Goal: Information Seeking & Learning: Learn about a topic

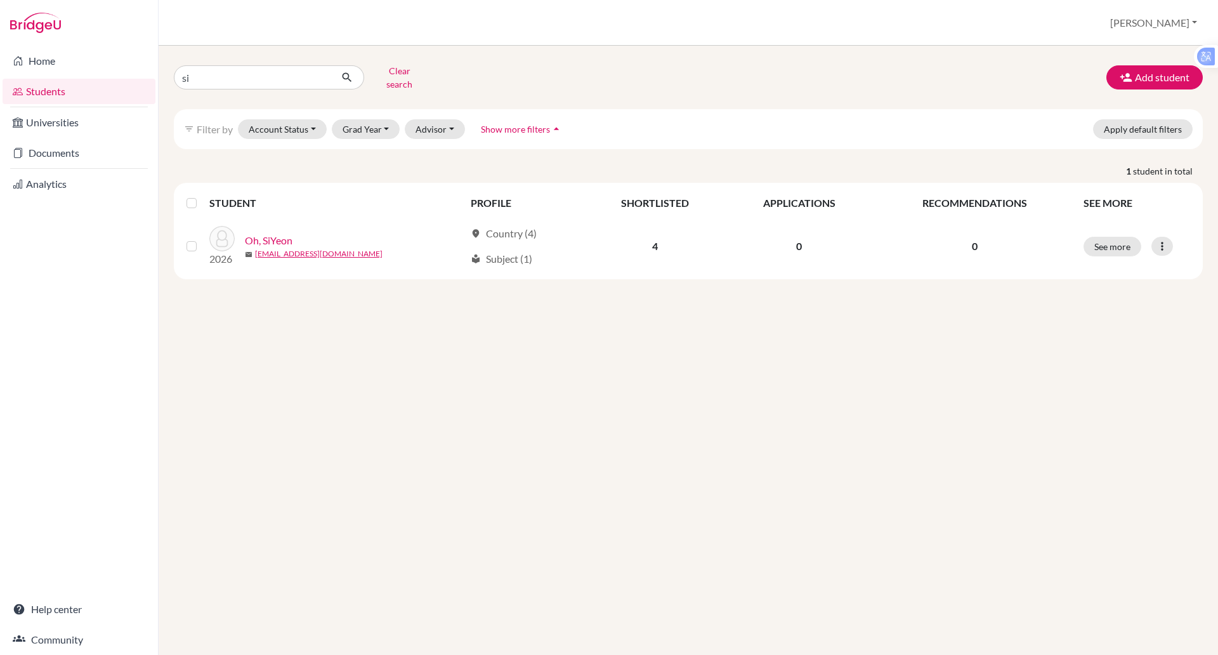
type input "s"
type input "[PERSON_NAME]"
click button "submit" at bounding box center [348, 77] width 34 height 24
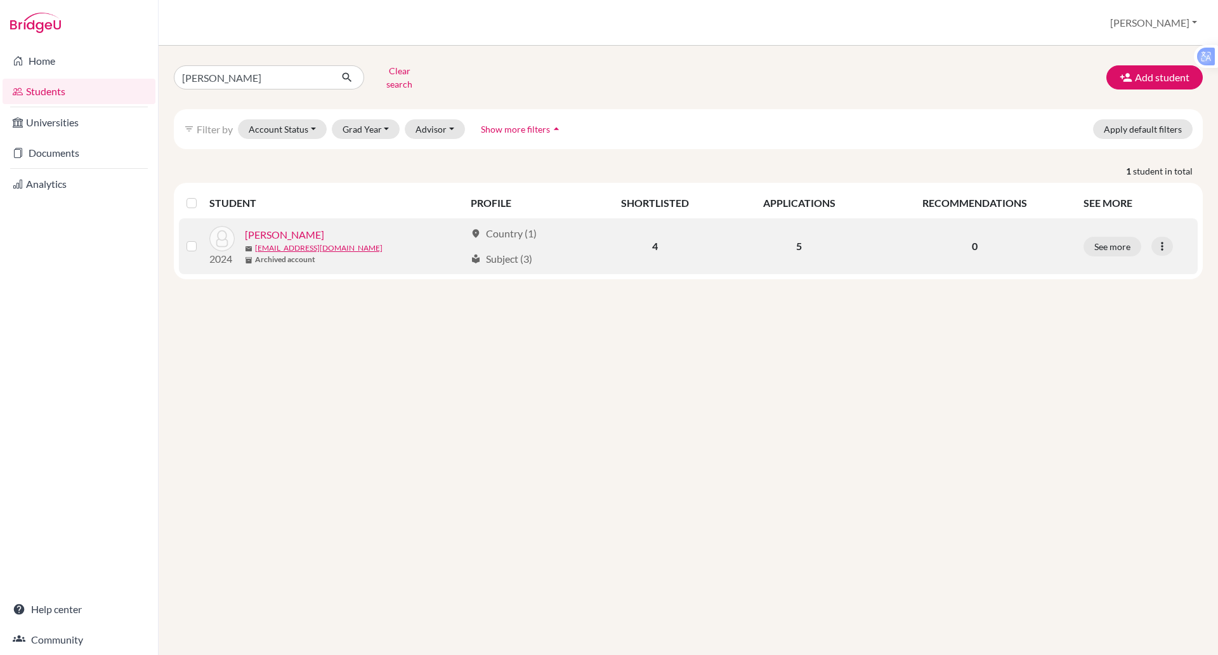
click at [381, 254] on div "inventory_2 Archived account" at bounding box center [355, 259] width 220 height 11
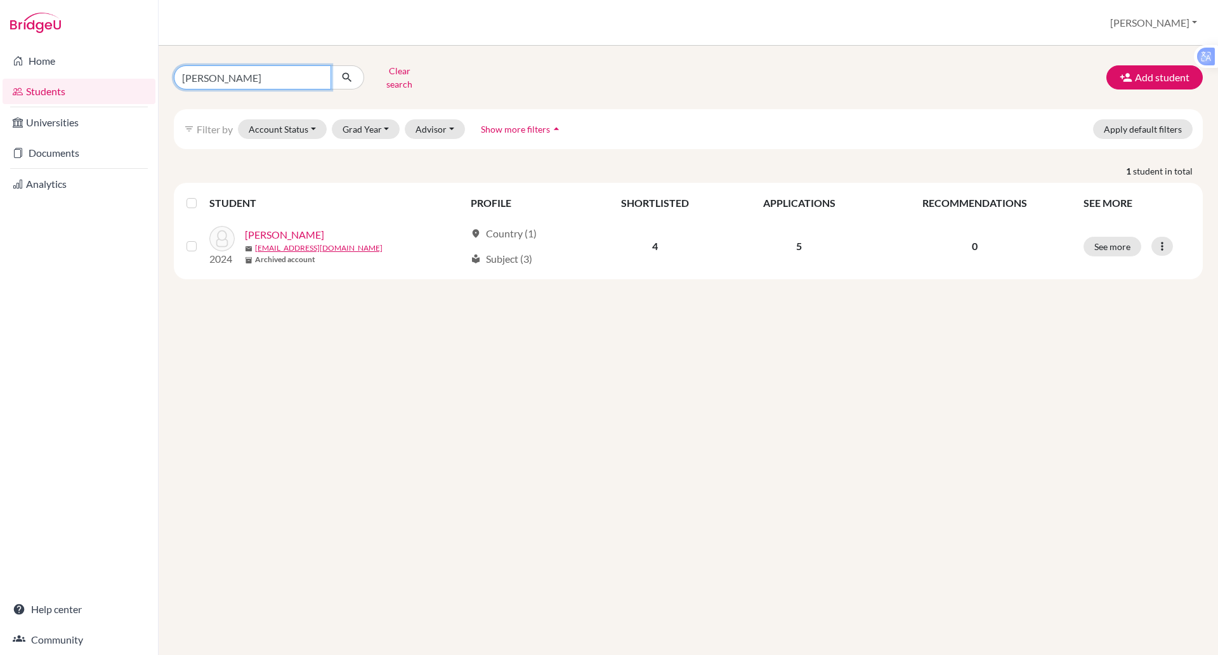
click at [220, 72] on input "[PERSON_NAME]" at bounding box center [252, 77] width 157 height 24
type input "r"
type input "dwivedi"
click button "submit" at bounding box center [348, 77] width 34 height 24
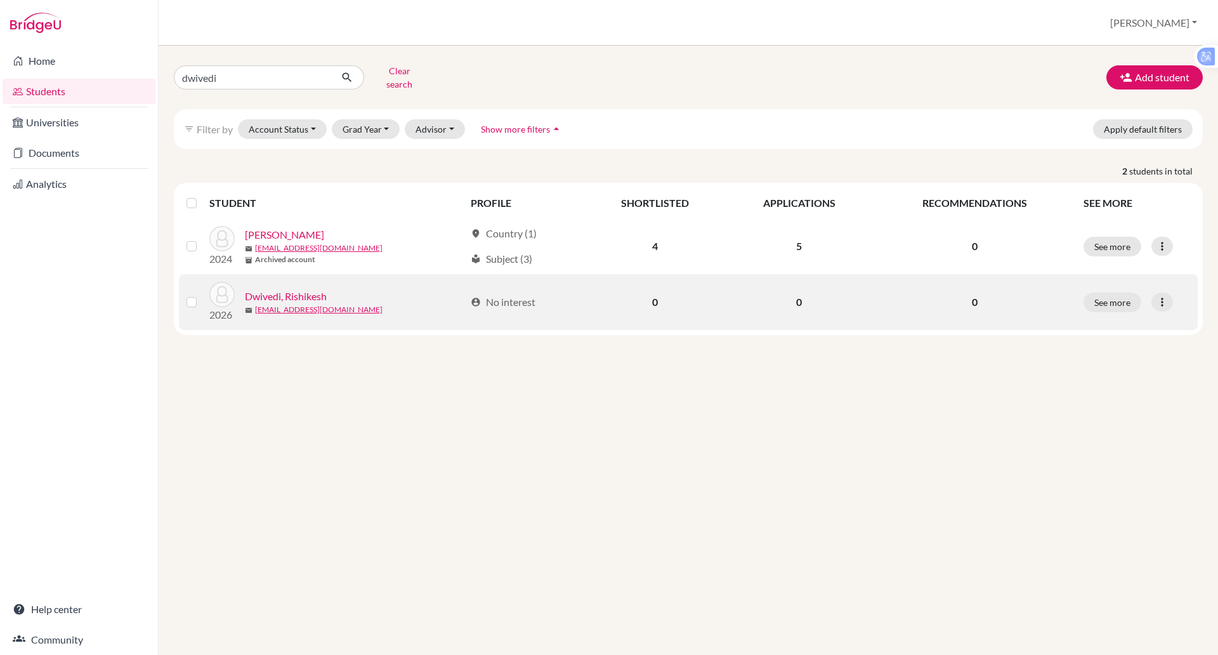
click at [291, 289] on link "Dwivedi, Rishikesh" at bounding box center [286, 296] width 82 height 15
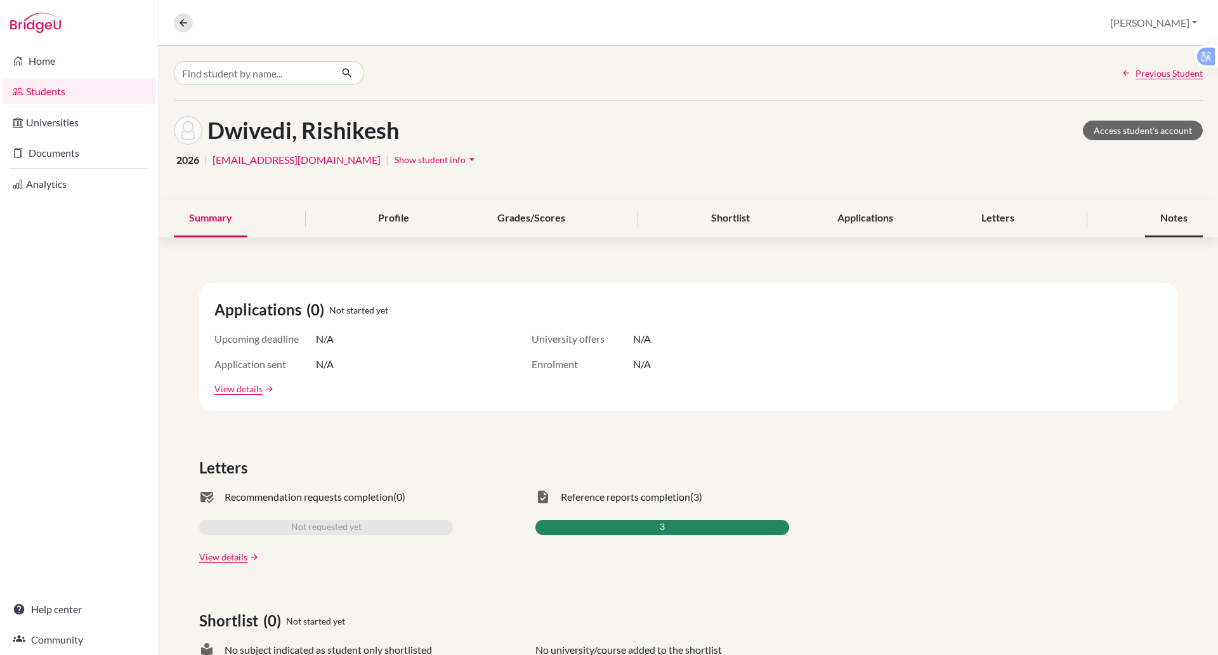
click at [1165, 218] on div "Notes" at bounding box center [1174, 218] width 58 height 37
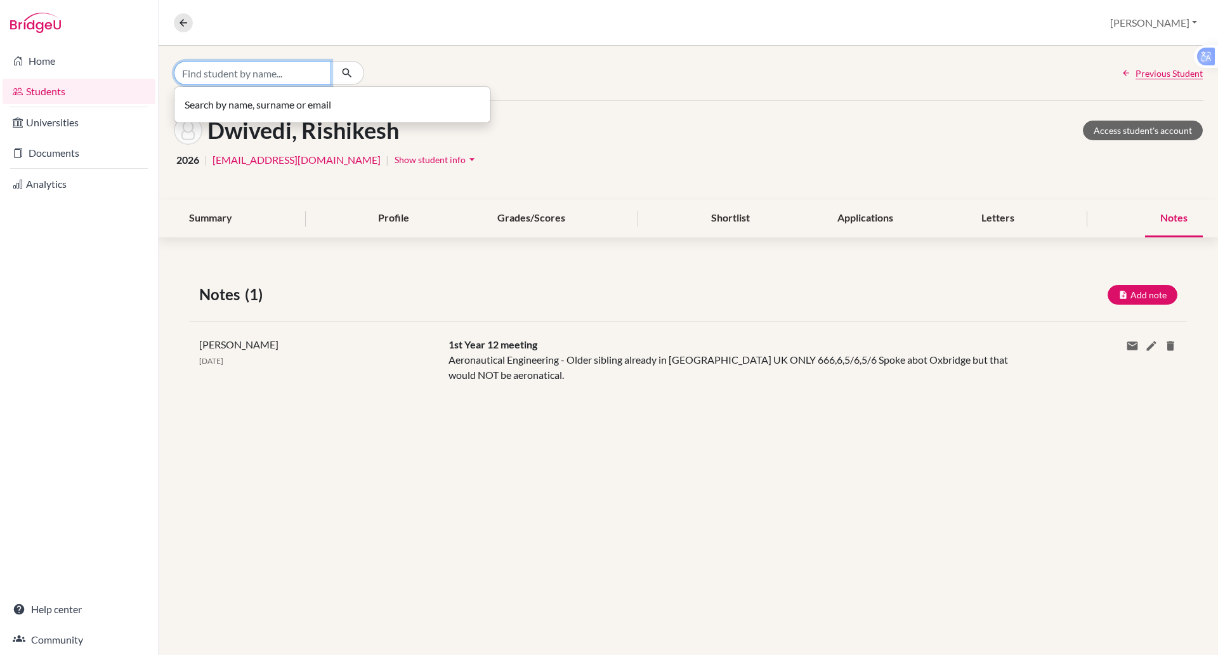
click at [224, 74] on input "Find student by name..." at bounding box center [252, 73] width 157 height 24
type input "[PERSON_NAME]"
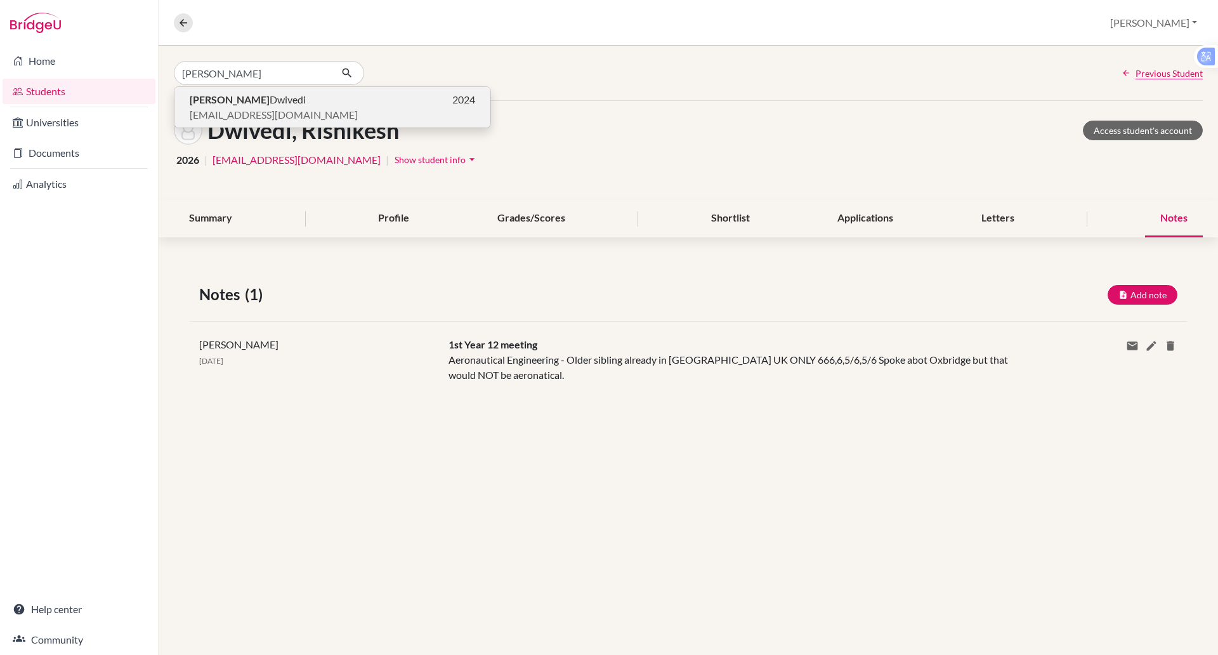
click at [231, 102] on span "[PERSON_NAME]" at bounding box center [248, 99] width 116 height 15
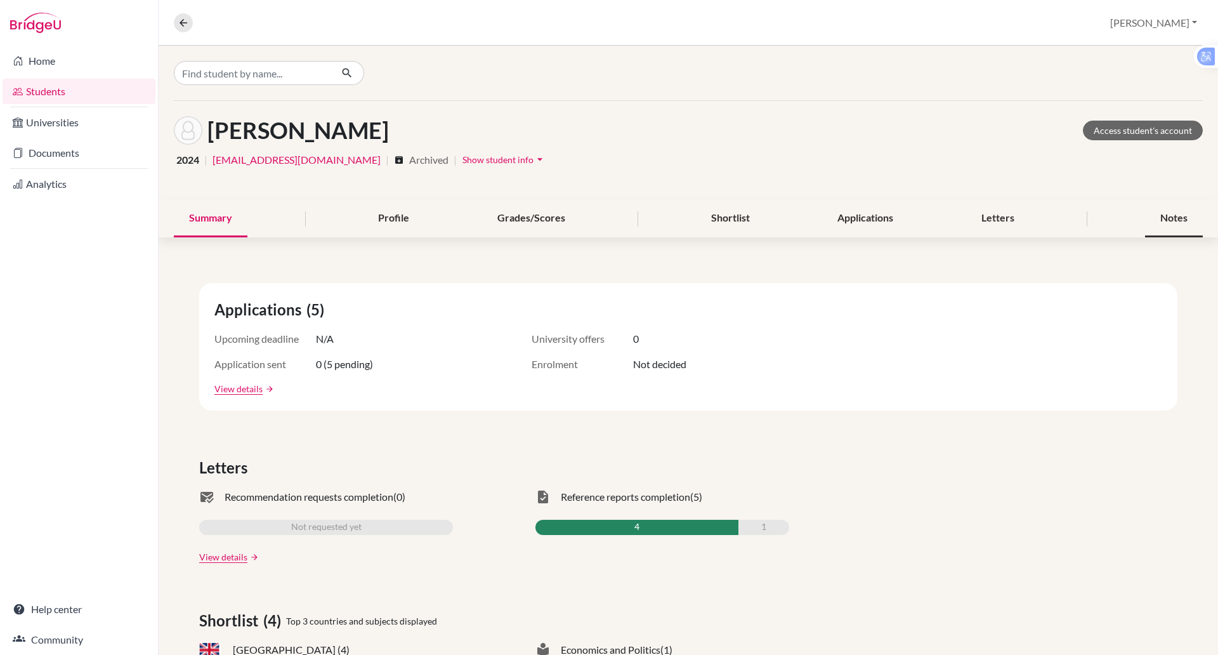
click at [1159, 221] on div "Notes" at bounding box center [1174, 218] width 58 height 37
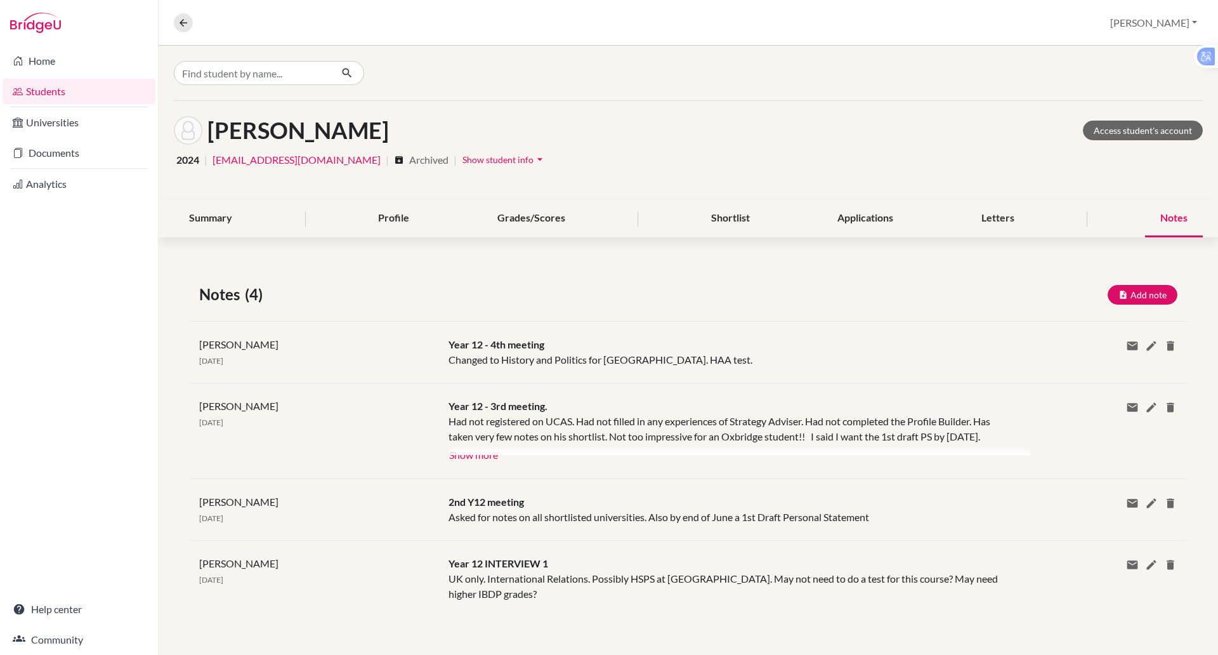
click at [457, 452] on div at bounding box center [740, 434] width 582 height 41
click at [478, 454] on div at bounding box center [740, 434] width 582 height 41
click at [470, 452] on div at bounding box center [740, 434] width 582 height 41
click at [468, 455] on button "Show more" at bounding box center [474, 453] width 50 height 19
click at [845, 214] on div "Applications" at bounding box center [865, 218] width 86 height 37
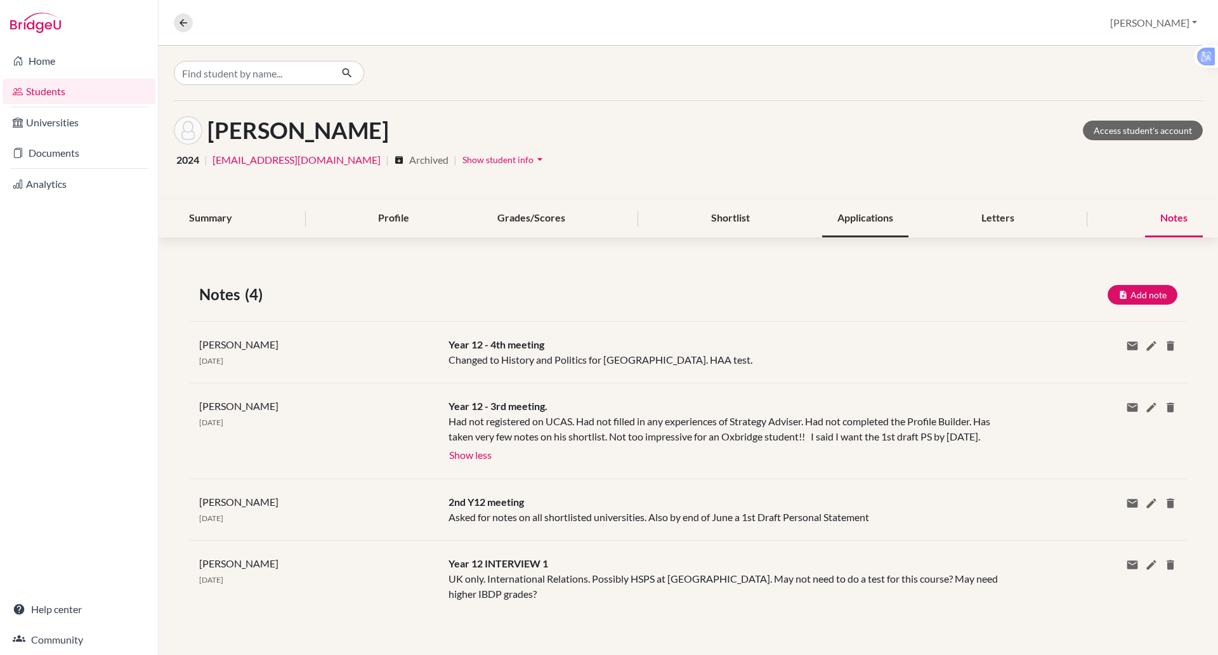
click at [845, 214] on div "Applications" at bounding box center [865, 218] width 86 height 37
